Goal: Information Seeking & Learning: Check status

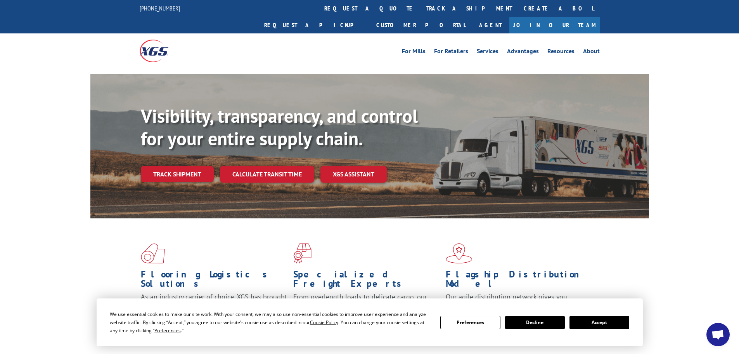
click at [598, 318] on button "Accept" at bounding box center [600, 321] width 60 height 13
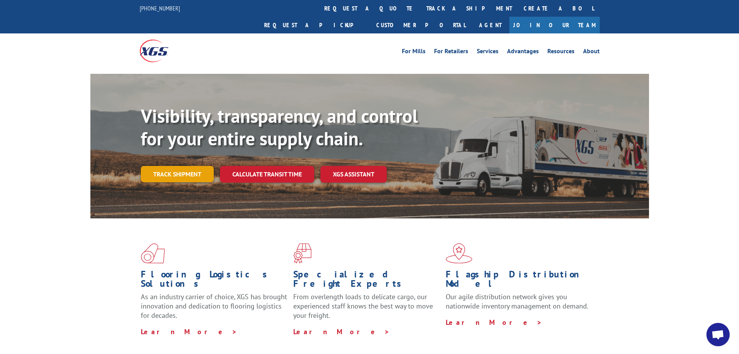
click at [161, 166] on link "Track shipment" at bounding box center [177, 174] width 73 height 16
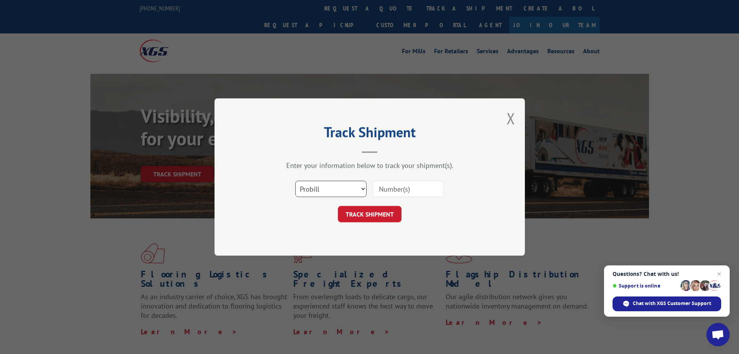
click at [315, 188] on select "Select category... Probill BOL PO" at bounding box center [330, 188] width 71 height 16
select select "bol"
click at [295, 180] on select "Select category... Probill BOL PO" at bounding box center [330, 188] width 71 height 16
click at [385, 184] on input at bounding box center [408, 188] width 71 height 16
click at [397, 191] on input at bounding box center [408, 188] width 71 height 16
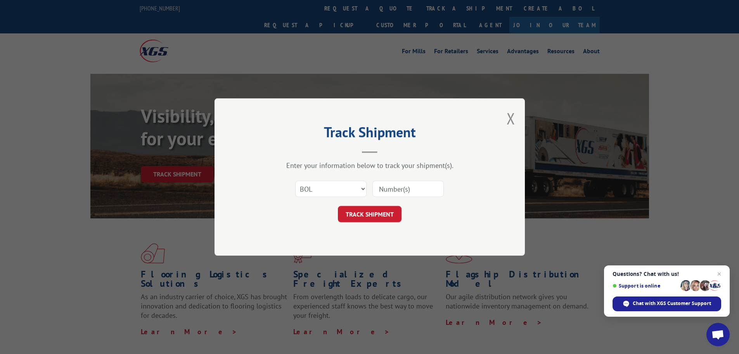
paste input "471177"
type input "471177"
click at [354, 212] on button "TRACK SHIPMENT" at bounding box center [370, 214] width 64 height 16
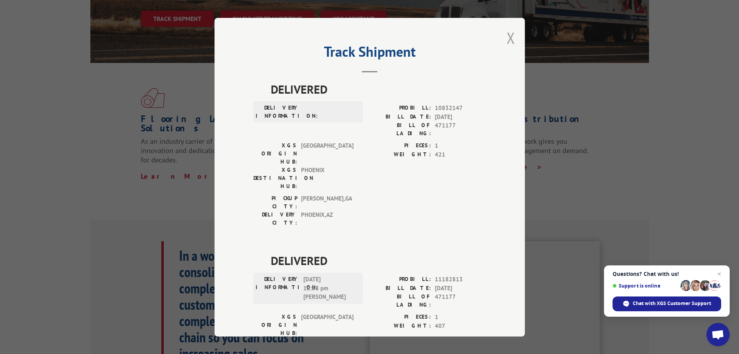
click at [510, 33] on button "Close modal" at bounding box center [511, 38] width 9 height 21
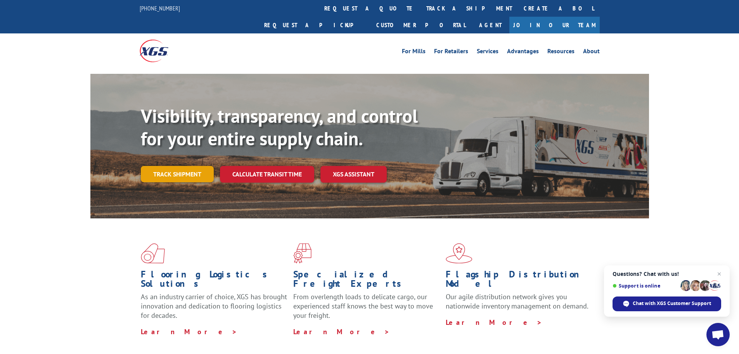
click at [161, 166] on link "Track shipment" at bounding box center [177, 174] width 73 height 16
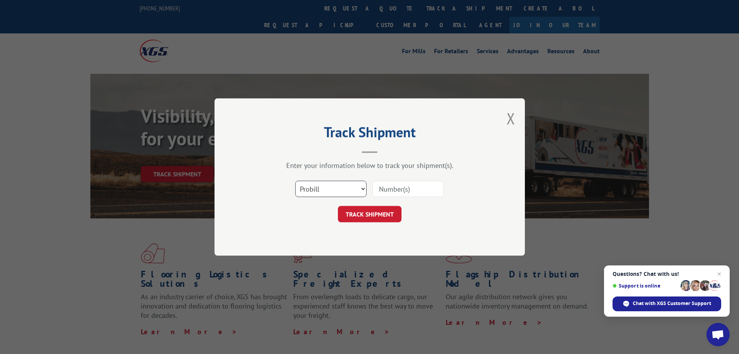
click at [334, 189] on select "Select category... Probill BOL PO" at bounding box center [330, 188] width 71 height 16
select select "bol"
click at [295, 180] on select "Select category... Probill BOL PO" at bounding box center [330, 188] width 71 height 16
click at [393, 189] on input at bounding box center [408, 188] width 71 height 16
paste input "471177"
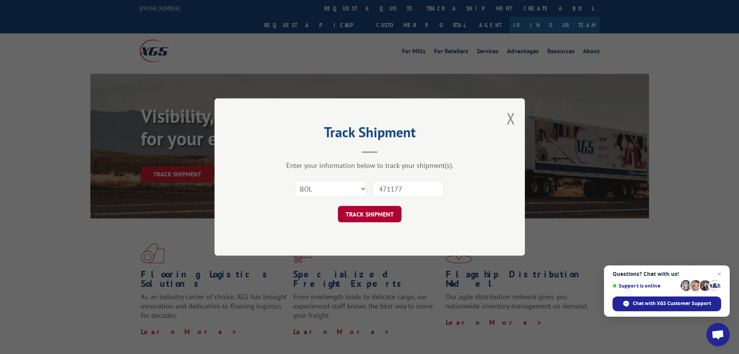
type input "471177"
click at [373, 214] on button "TRACK SHIPMENT" at bounding box center [370, 214] width 64 height 16
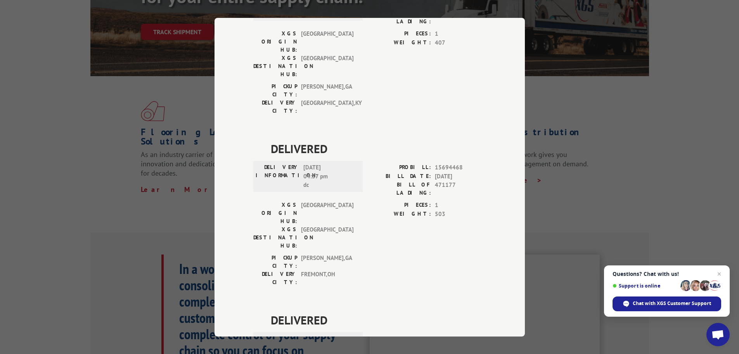
scroll to position [155, 0]
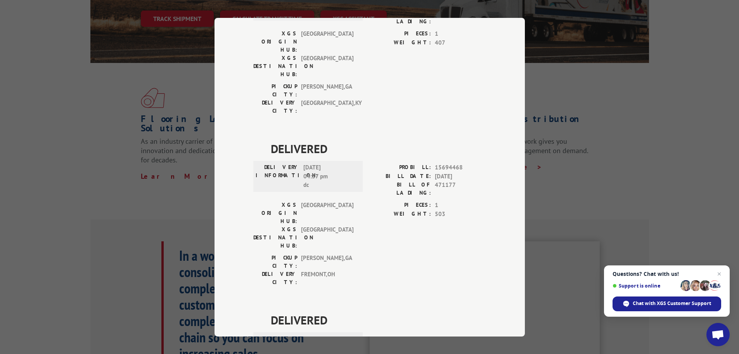
click at [626, 119] on div "Track Shipment DELIVERED DELIVERY INFORMATION: PROBILL: 10832147 BILL DATE: [DA…" at bounding box center [369, 177] width 739 height 354
